Goal: Transaction & Acquisition: Purchase product/service

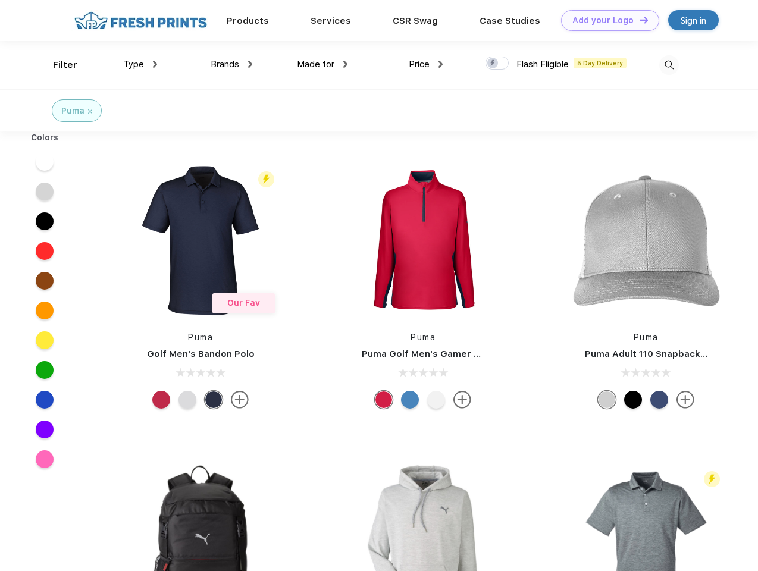
scroll to position [1, 0]
click at [606, 20] on link "Add your Logo Design Tool" at bounding box center [610, 20] width 98 height 21
click at [0, 0] on div "Design Tool" at bounding box center [0, 0] width 0 height 0
click at [638, 20] on link "Add your Logo Design Tool" at bounding box center [610, 20] width 98 height 21
click at [57, 65] on div "Filter" at bounding box center [65, 65] width 24 height 14
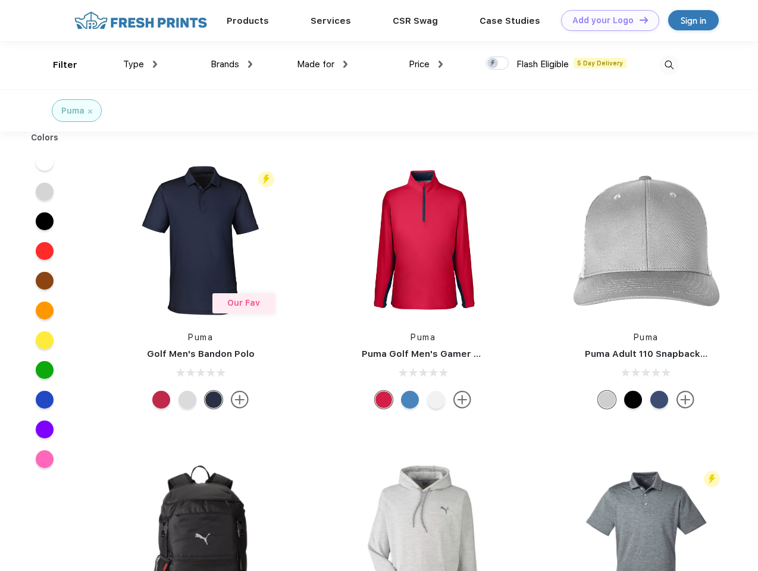
click at [140, 64] on span "Type" at bounding box center [133, 64] width 21 height 11
click at [231, 64] on span "Brands" at bounding box center [225, 64] width 29 height 11
click at [322, 64] on span "Made for" at bounding box center [315, 64] width 37 height 11
click at [426, 64] on span "Price" at bounding box center [419, 64] width 21 height 11
click at [497, 64] on div at bounding box center [496, 63] width 23 height 13
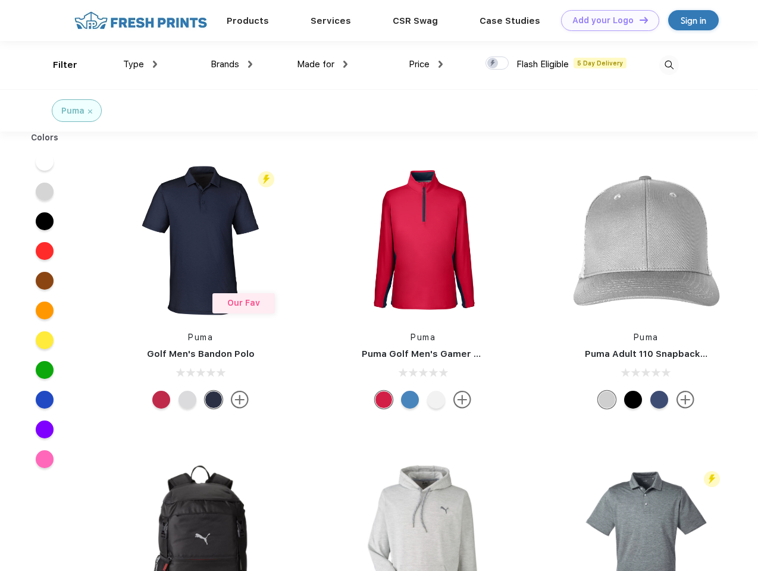
click at [493, 64] on input "checkbox" at bounding box center [489, 60] width 8 height 8
click at [669, 65] on img at bounding box center [669, 65] width 20 height 20
